Goal: Use online tool/utility: Utilize a website feature to perform a specific function

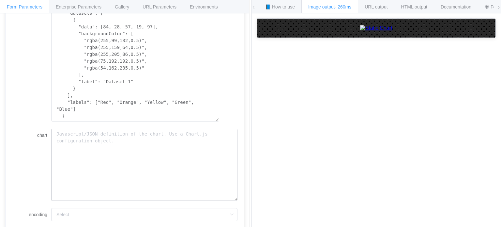
scroll to position [189, 0]
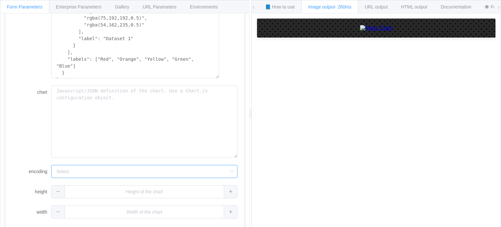
click at [74, 169] on input "encoding" at bounding box center [144, 171] width 186 height 13
click at [25, 136] on div "chart" at bounding box center [125, 122] width 226 height 72
